Goal: Book appointment/travel/reservation

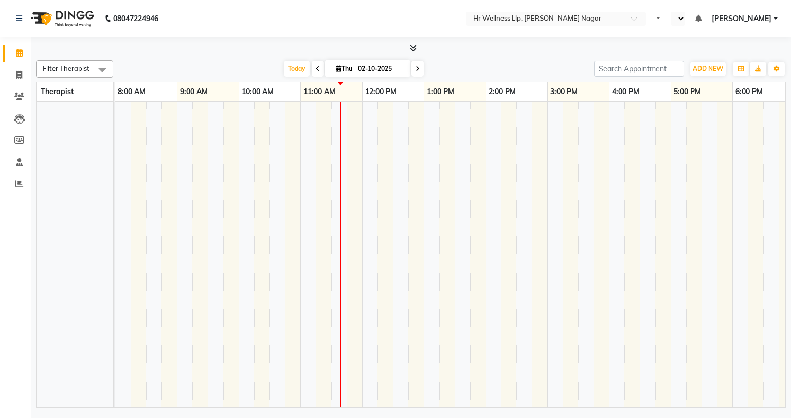
select select "en"
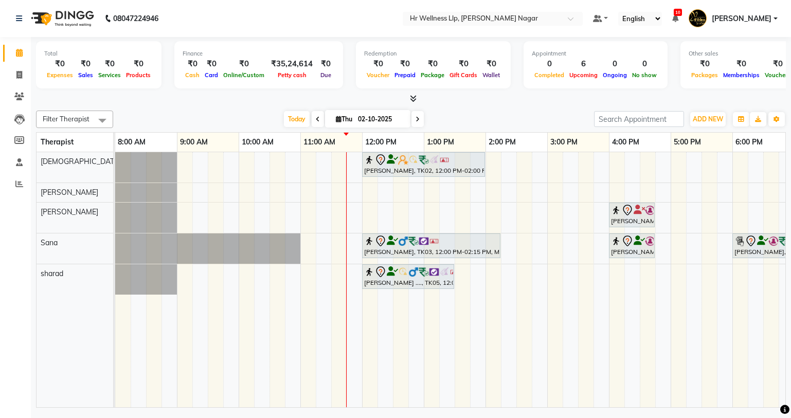
drag, startPoint x: 240, startPoint y: 357, endPoint x: 228, endPoint y: 180, distance: 176.7
click at [240, 357] on td at bounding box center [246, 279] width 15 height 255
drag, startPoint x: 242, startPoint y: 161, endPoint x: 317, endPoint y: 163, distance: 75.6
click at [320, 163] on div "Pooja [PERSON_NAME]., TK02, 12:00 PM-02:00 PM, Massage 90 Min [PERSON_NAME] ., …" at bounding box center [516, 279] width 802 height 255
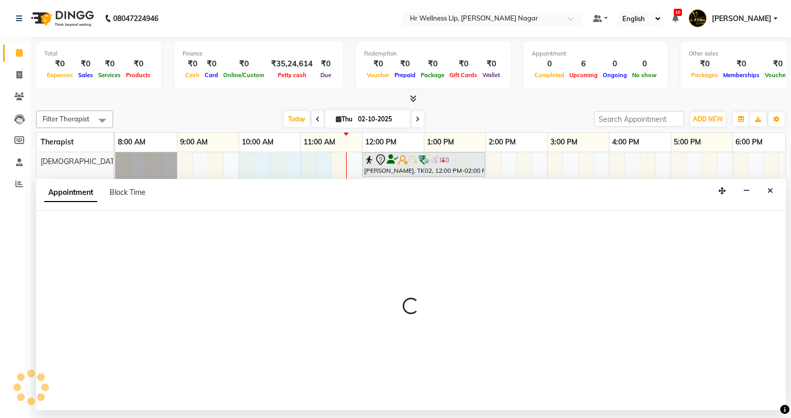
select select "19732"
select select "600"
select select "tentative"
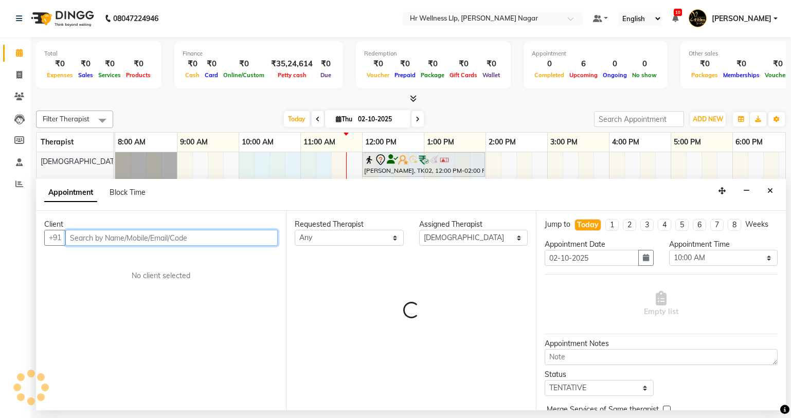
click at [187, 236] on input "text" at bounding box center [171, 238] width 212 height 16
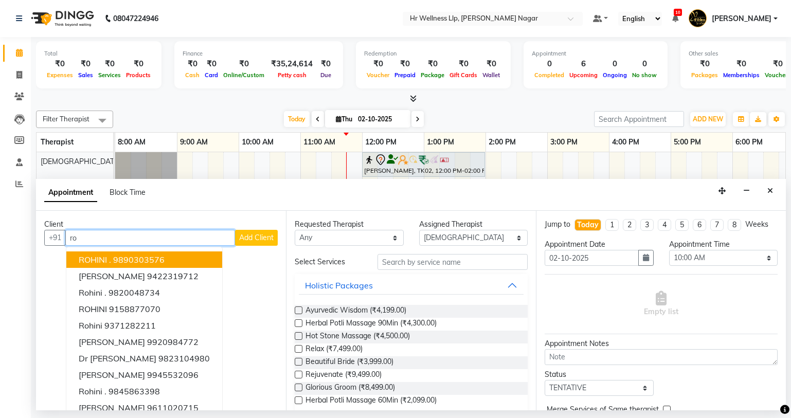
type input "r"
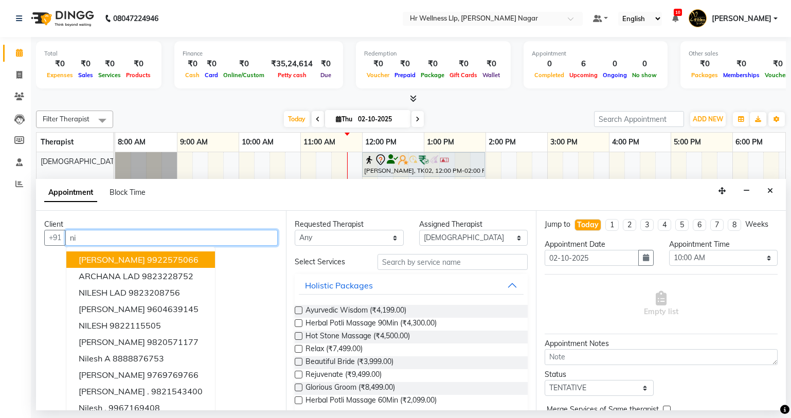
type input "n"
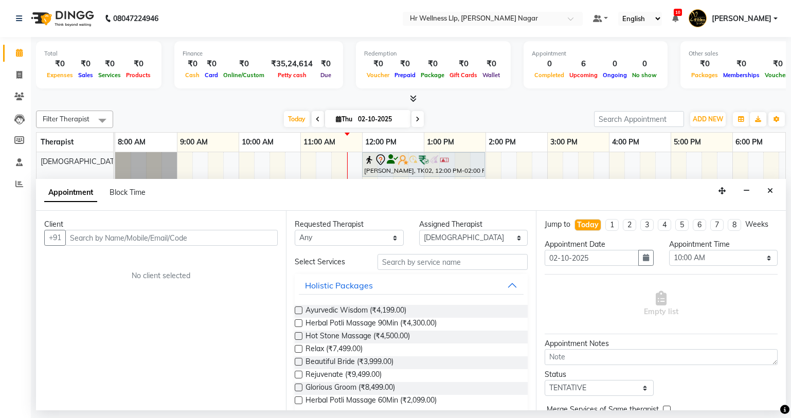
click at [338, 194] on div "Appointment Block Time" at bounding box center [411, 195] width 750 height 32
click at [775, 189] on button "Close" at bounding box center [769, 191] width 15 height 16
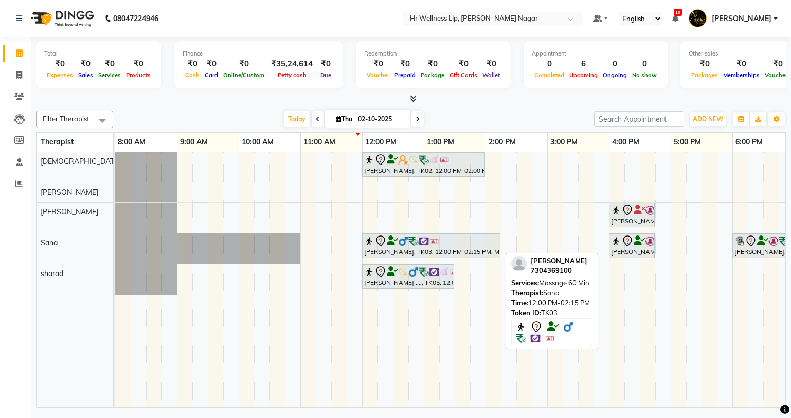
click at [394, 241] on icon at bounding box center [392, 241] width 11 height 1
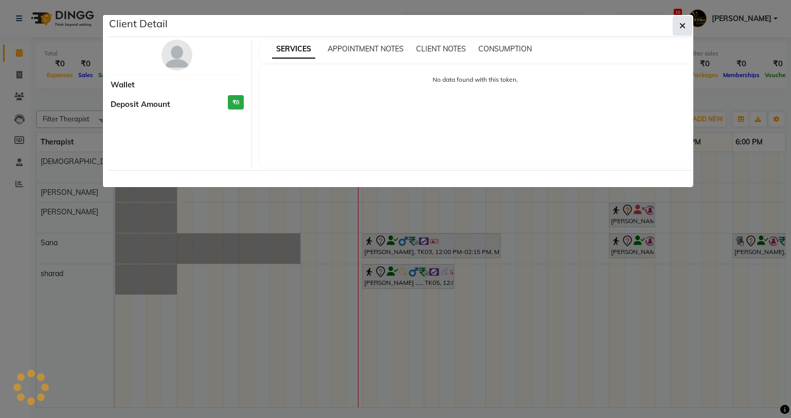
click at [683, 25] on icon "button" at bounding box center [682, 26] width 6 height 8
